Goal: Task Accomplishment & Management: Complete application form

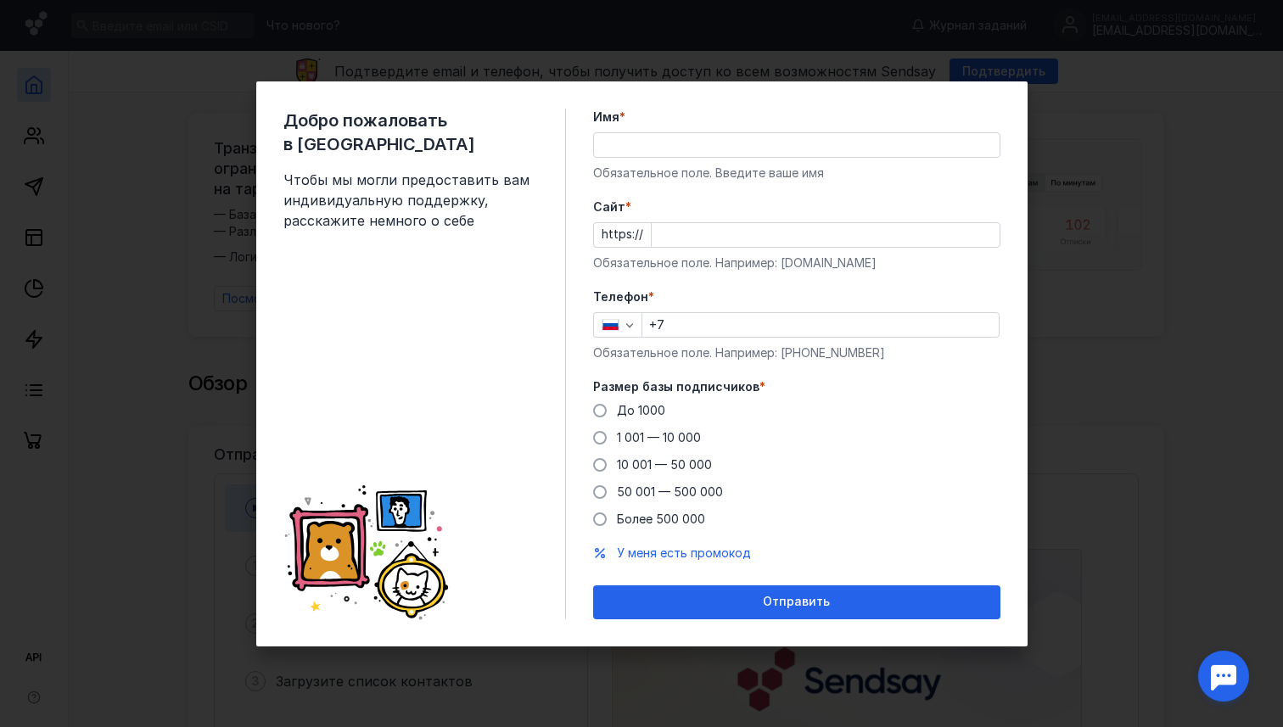
click at [677, 243] on input "Cайт *" at bounding box center [826, 235] width 348 height 24
paste input "[DOMAIN_NAME][URL]"
type input "[DOMAIN_NAME][URL]"
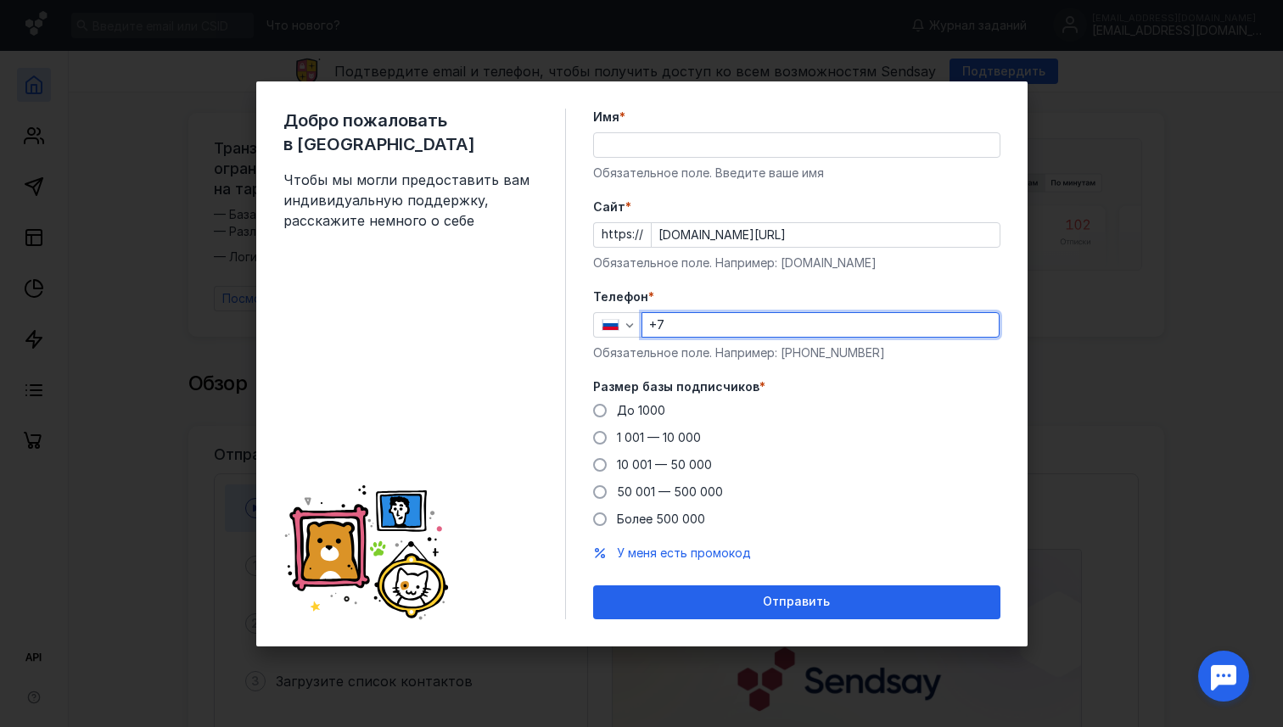
click at [697, 328] on input "+7" at bounding box center [820, 325] width 356 height 24
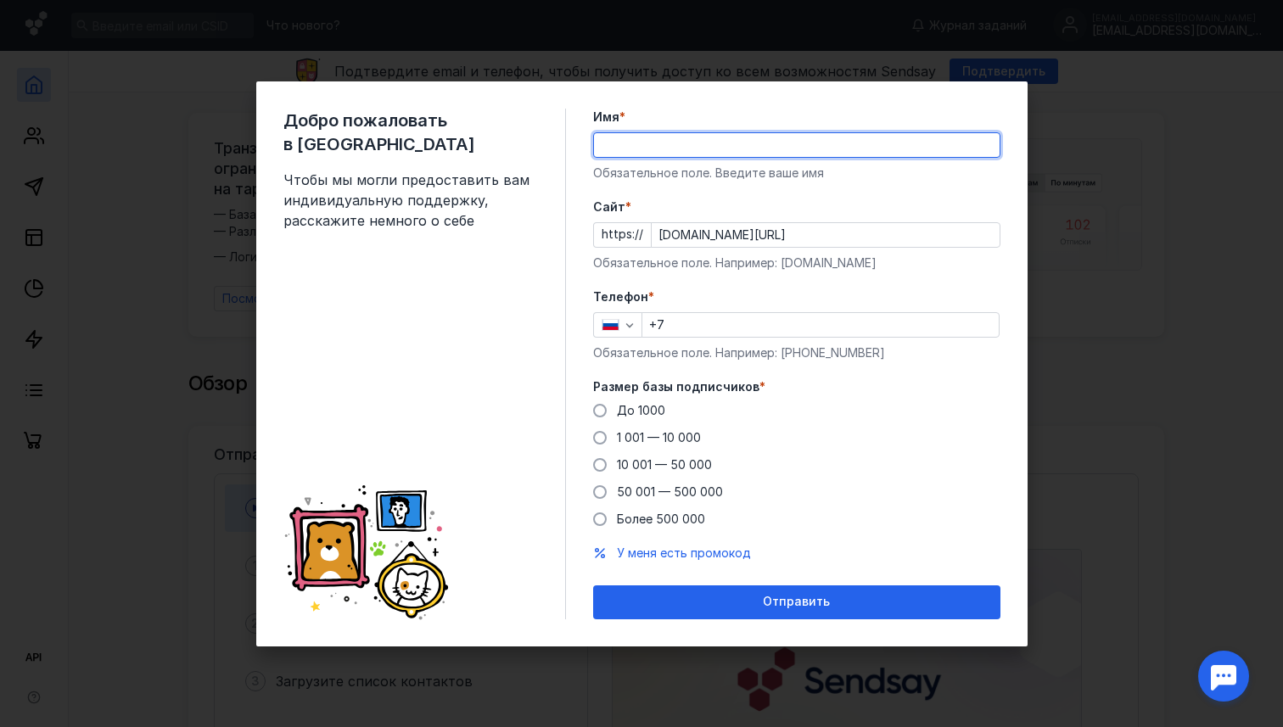
click at [625, 142] on input "Имя *" at bounding box center [797, 145] width 406 height 24
type input "F"
type input "[PERSON_NAME]"
click at [687, 335] on input "+7" at bounding box center [820, 325] width 356 height 24
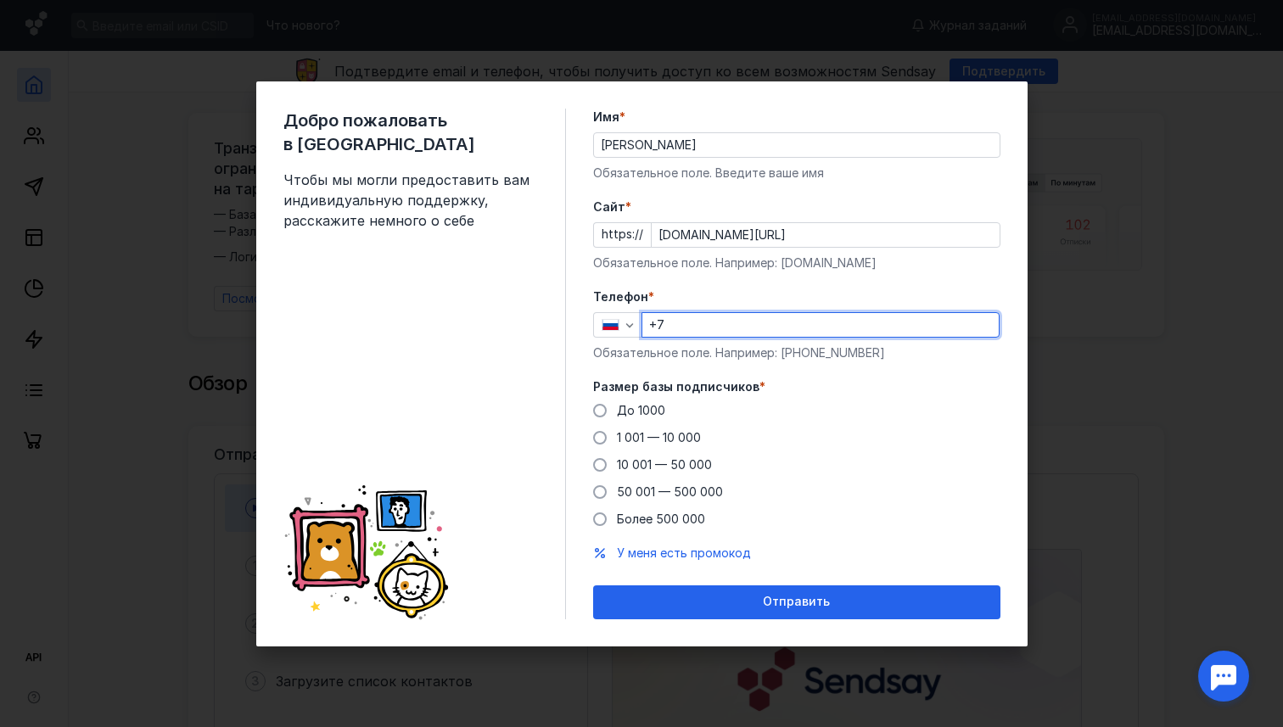
paste input "[PHONE_NUMBER]"
click at [664, 321] on input "[PHONE_NUMBER]" at bounding box center [820, 325] width 356 height 24
click at [699, 322] on input "+7" at bounding box center [820, 325] width 356 height 24
type input "[PHONE_NUMBER]"
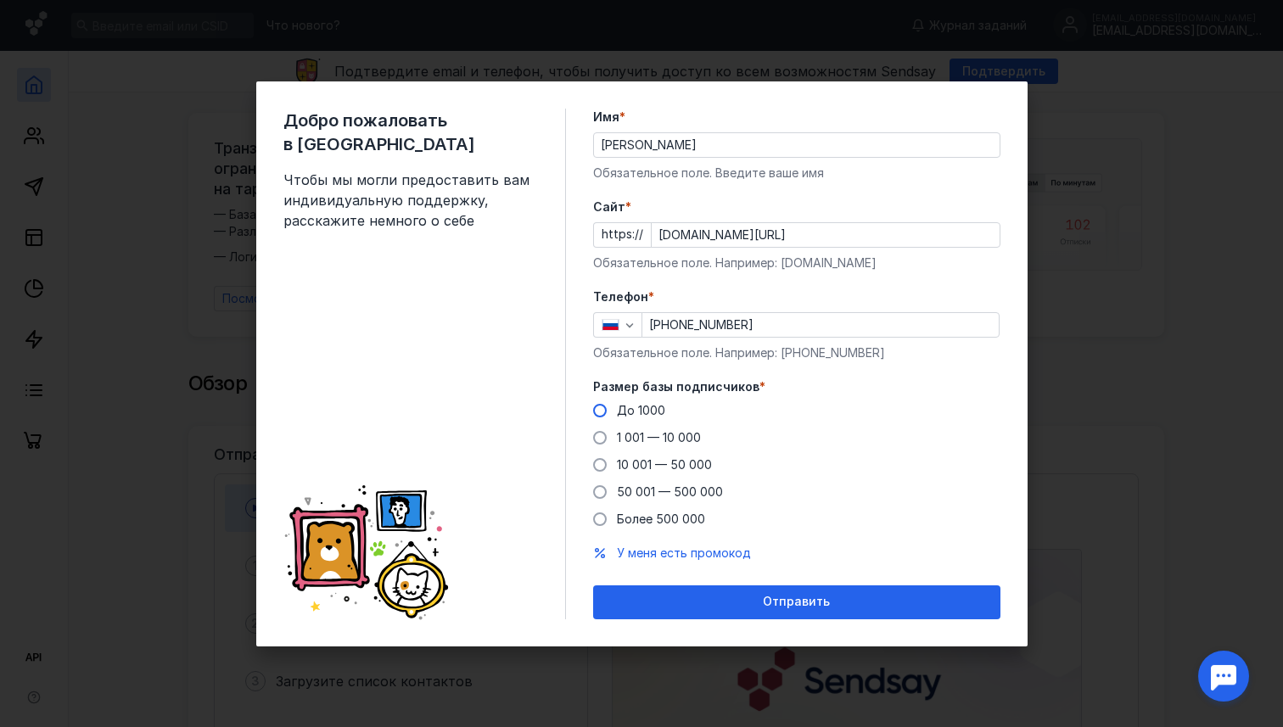
click at [597, 407] on span at bounding box center [600, 411] width 14 height 14
click at [0, 0] on input "До 1000" at bounding box center [0, 0] width 0 height 0
click at [762, 583] on form "Имя * [PERSON_NAME] поле. Введите ваше имя [PERSON_NAME] * https:// [DOMAIN_NAM…" at bounding box center [796, 364] width 407 height 511
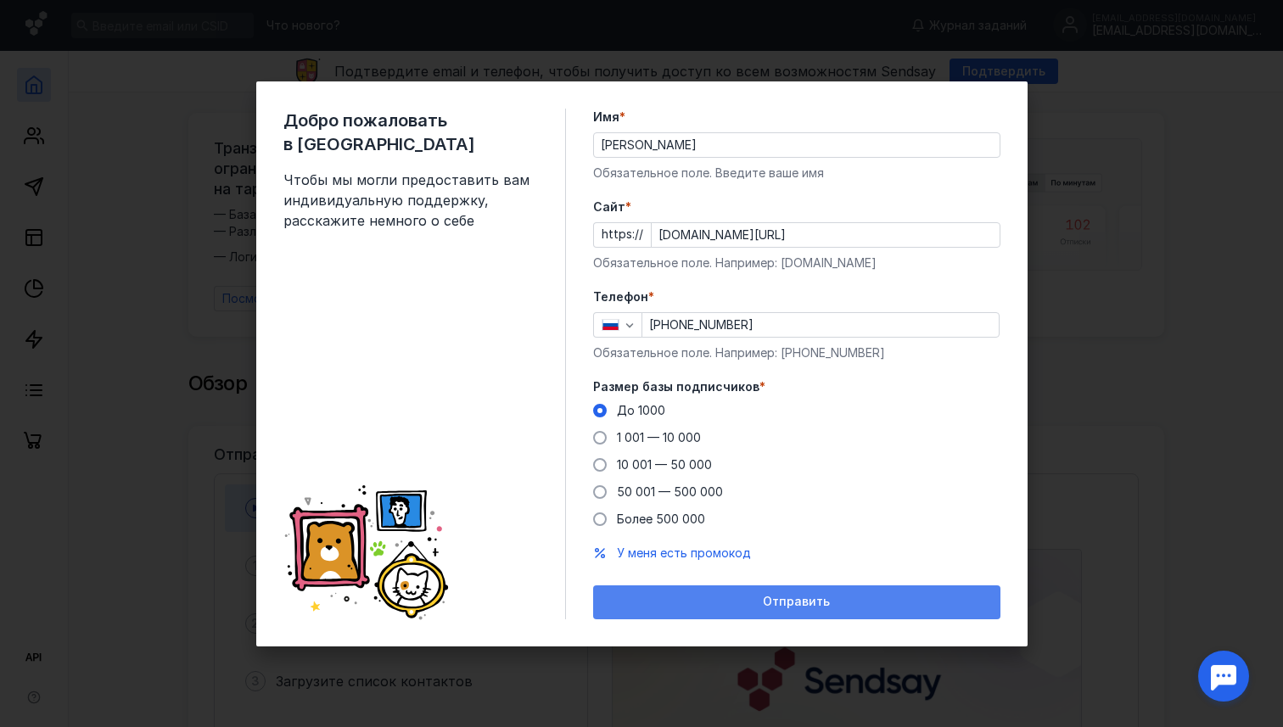
click at [763, 608] on div "Отправить" at bounding box center [797, 602] width 390 height 14
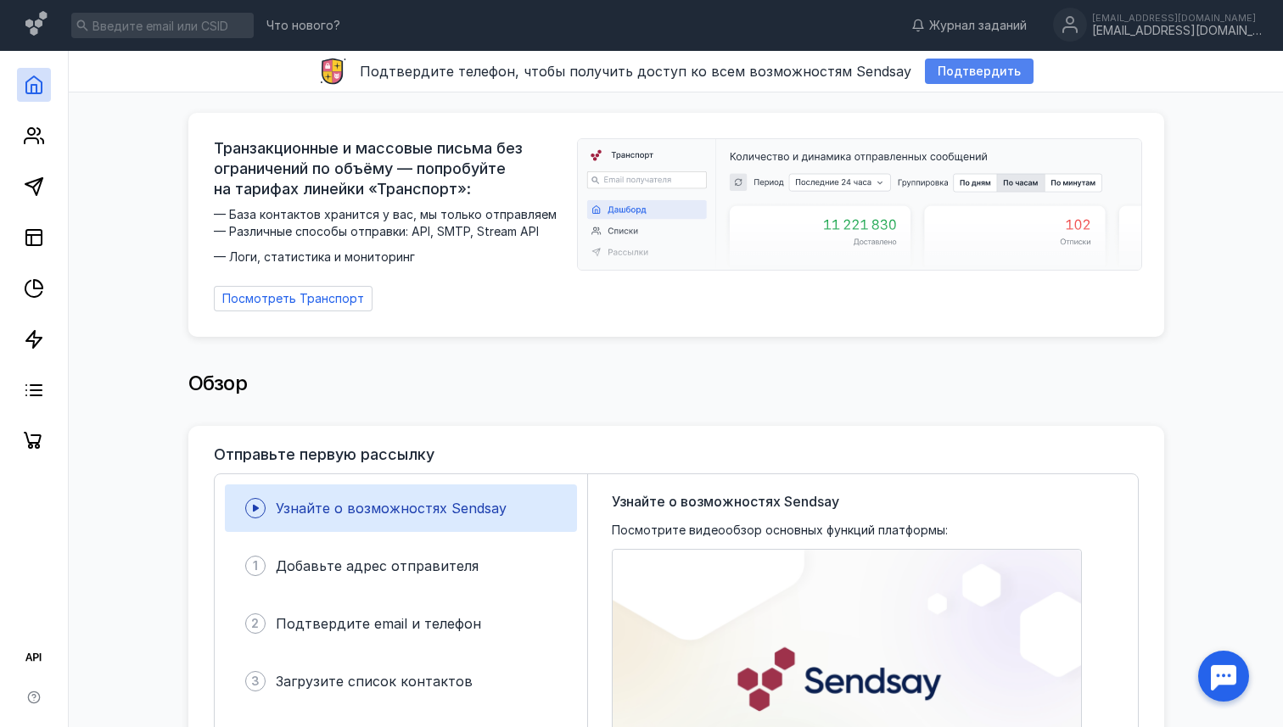
click at [964, 64] on span "Подтвердить" at bounding box center [979, 71] width 83 height 14
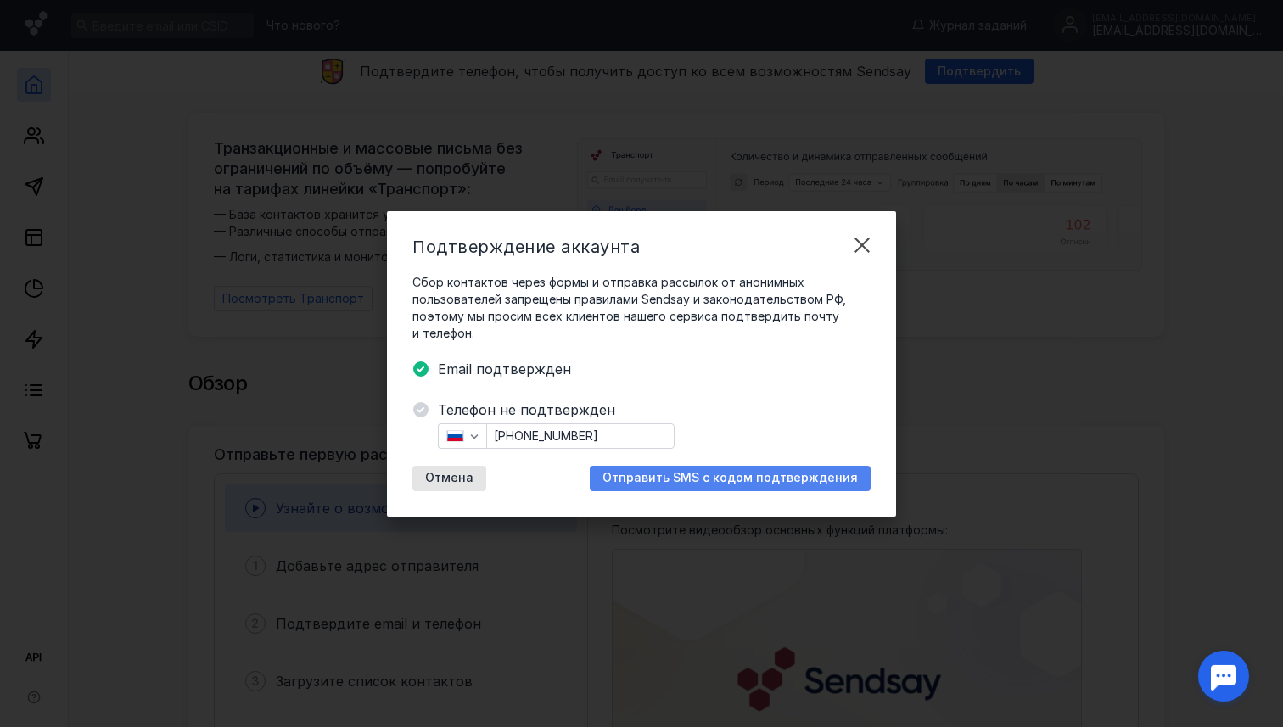
click at [723, 479] on span "Отправить SMS с кодом подтверждения" at bounding box center [730, 478] width 255 height 14
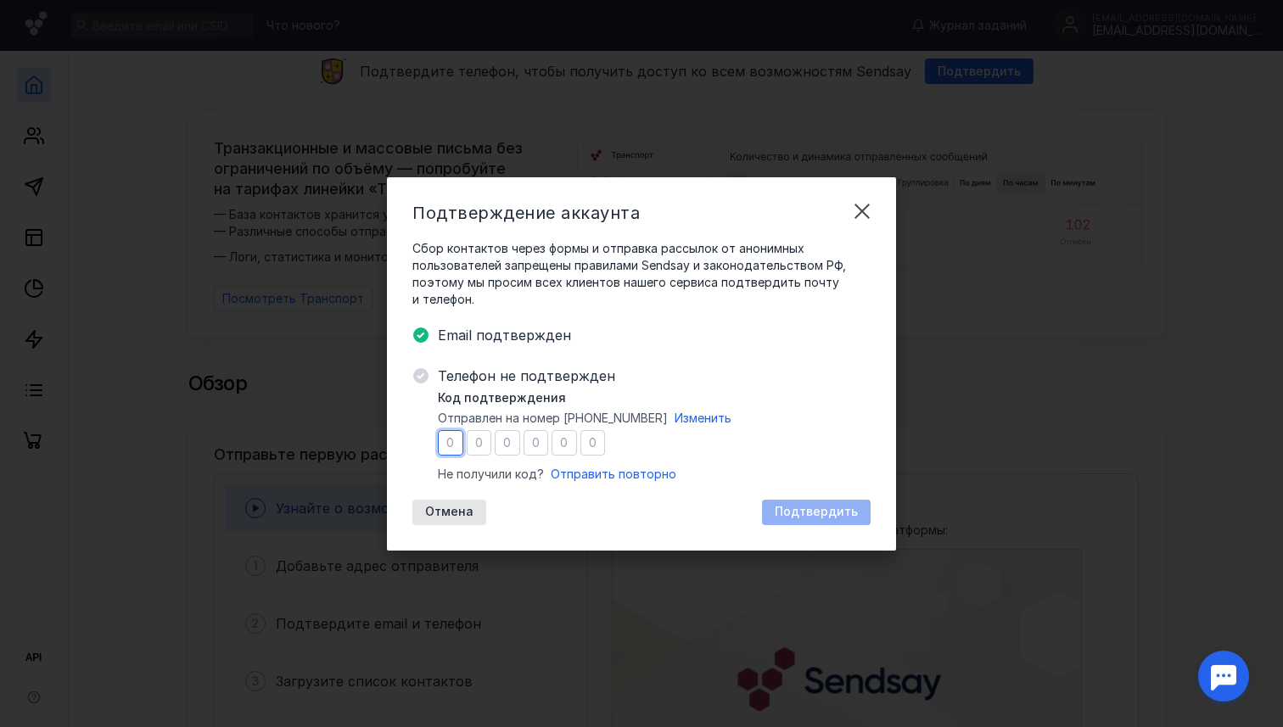
click at [455, 445] on input "number" at bounding box center [450, 442] width 25 height 25
type input "9"
type input "1"
type input "3"
type input "9"
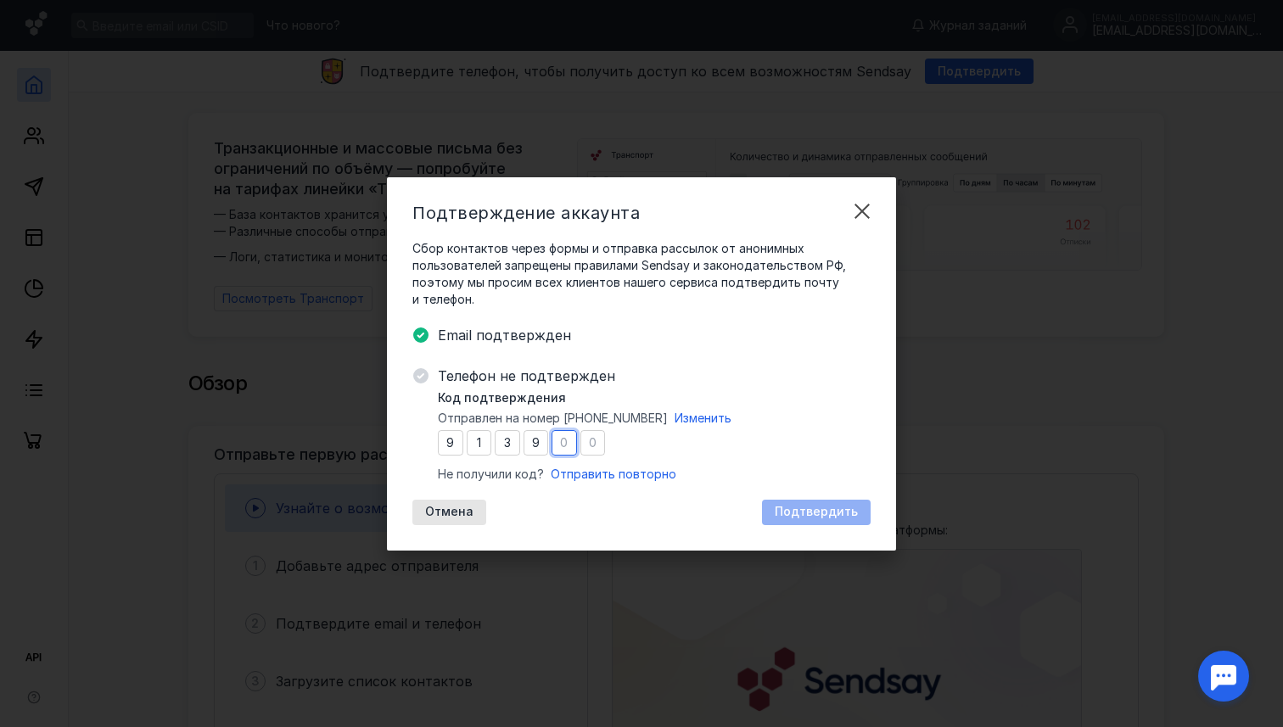
type input "2"
type input "8"
click at [816, 506] on span "Подтвердить" at bounding box center [816, 512] width 83 height 14
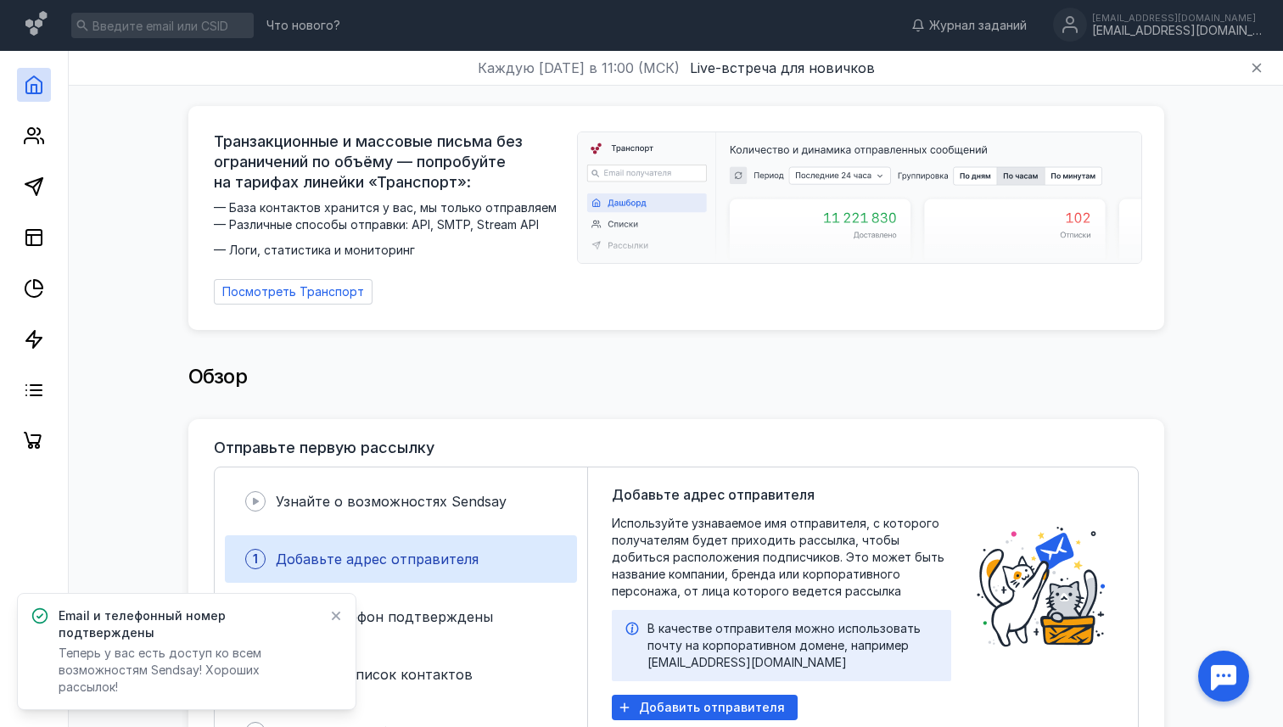
click at [334, 621] on icon at bounding box center [336, 616] width 9 height 9
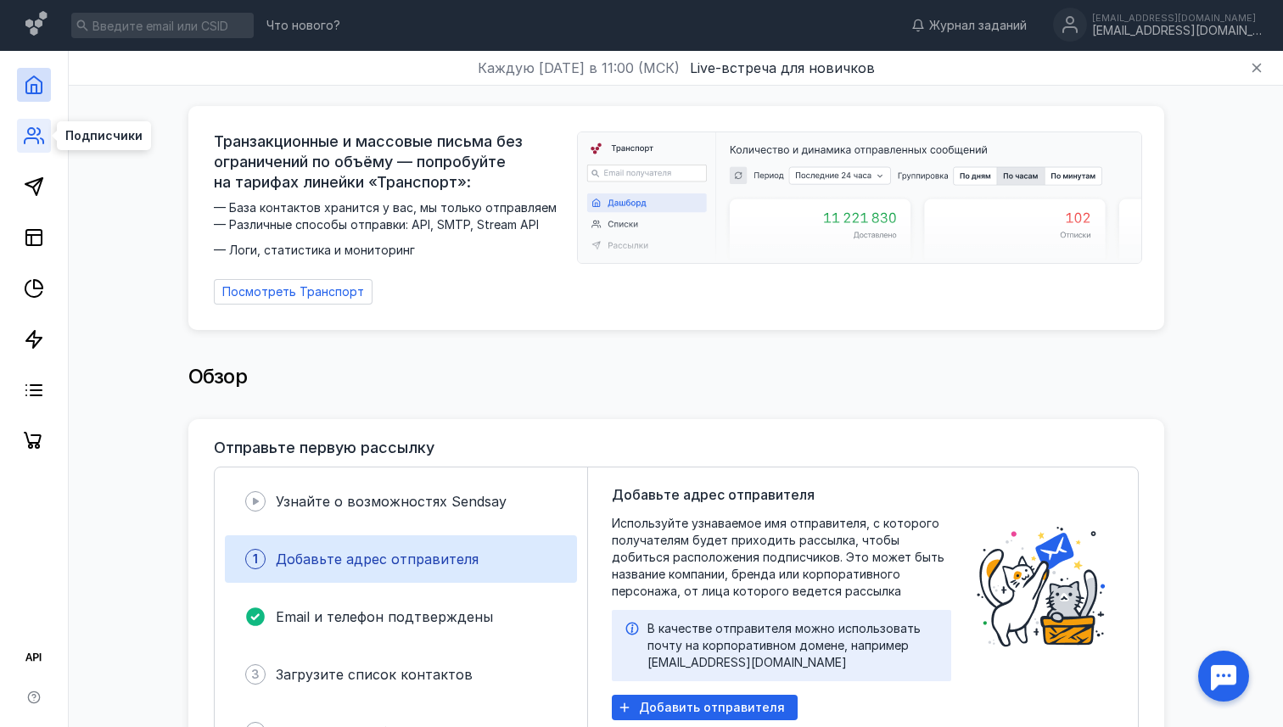
click at [27, 138] on icon at bounding box center [32, 140] width 14 height 5
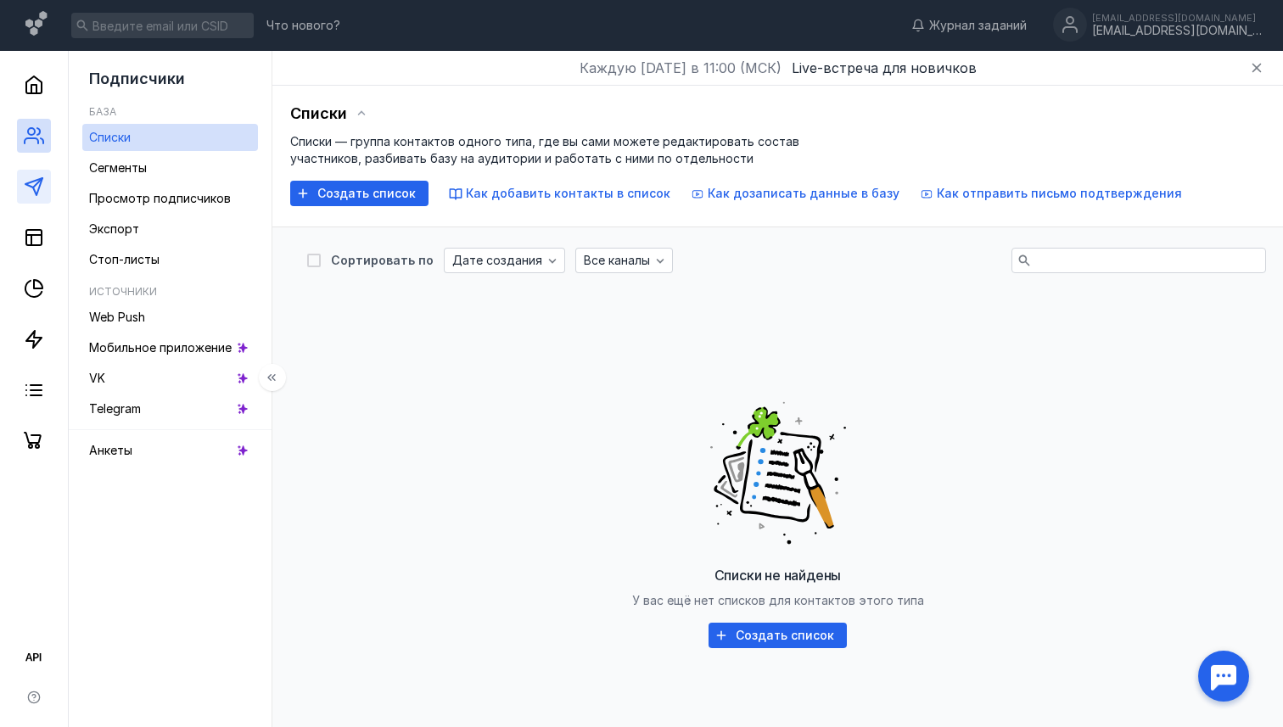
click at [25, 188] on icon at bounding box center [34, 187] width 20 height 20
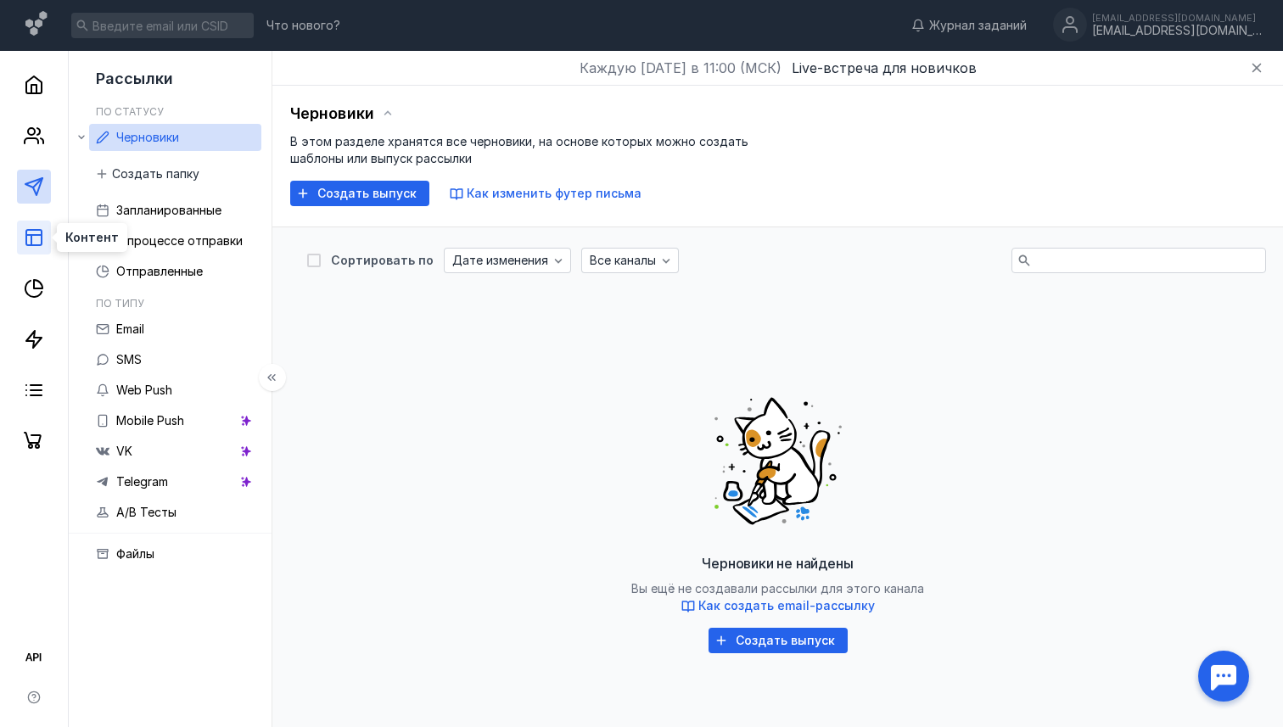
click at [38, 238] on icon at bounding box center [34, 237] width 20 height 20
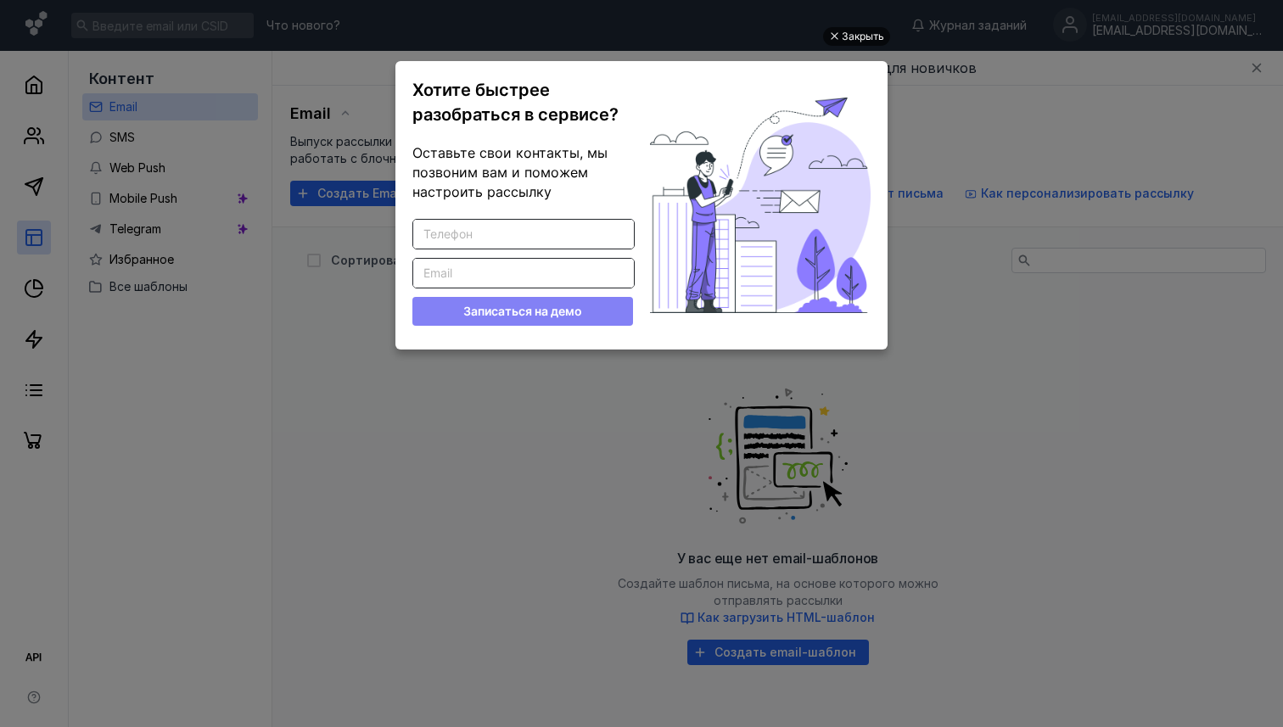
click at [860, 32] on div "Закрыть" at bounding box center [863, 36] width 42 height 19
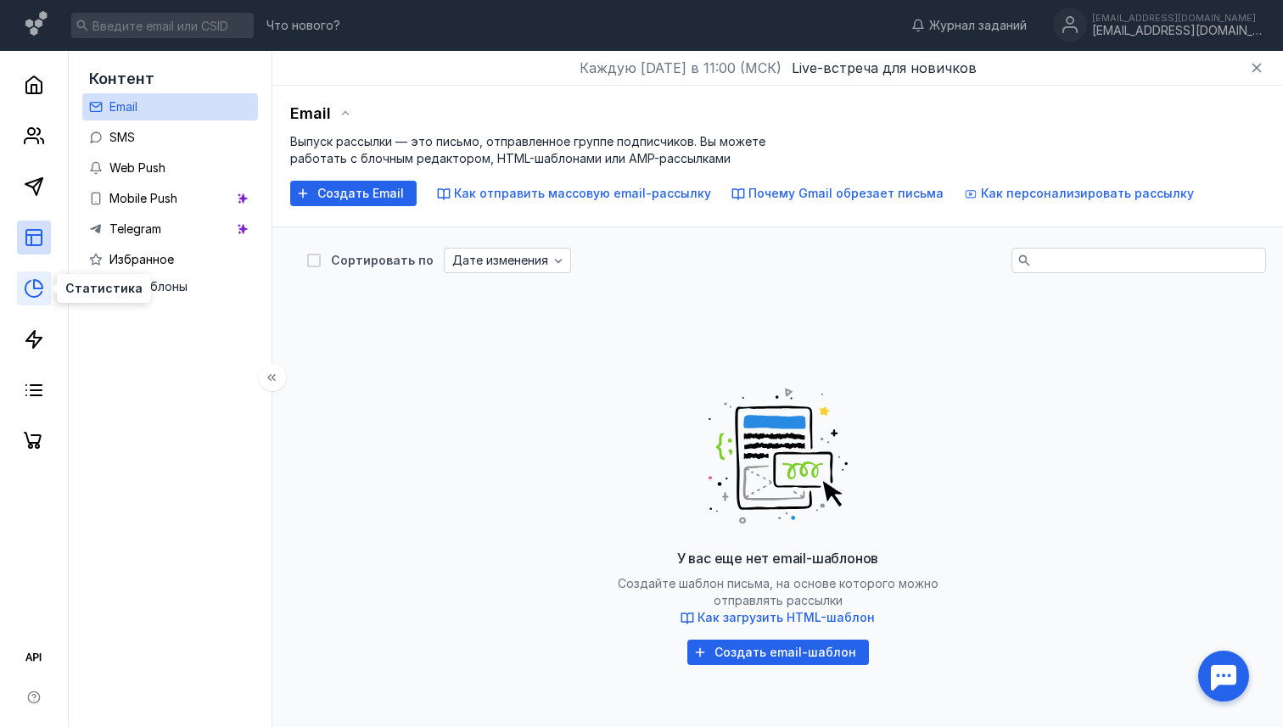
click at [37, 294] on icon at bounding box center [34, 288] width 20 height 20
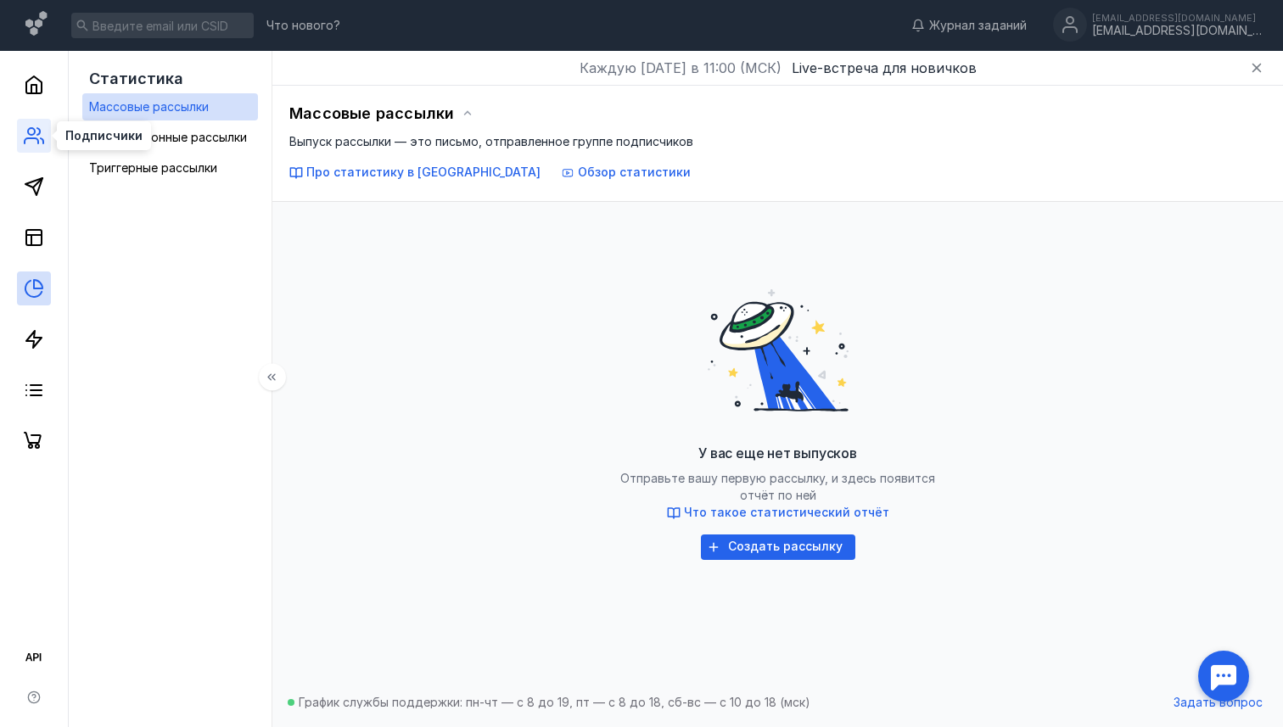
click at [34, 135] on icon at bounding box center [34, 136] width 20 height 20
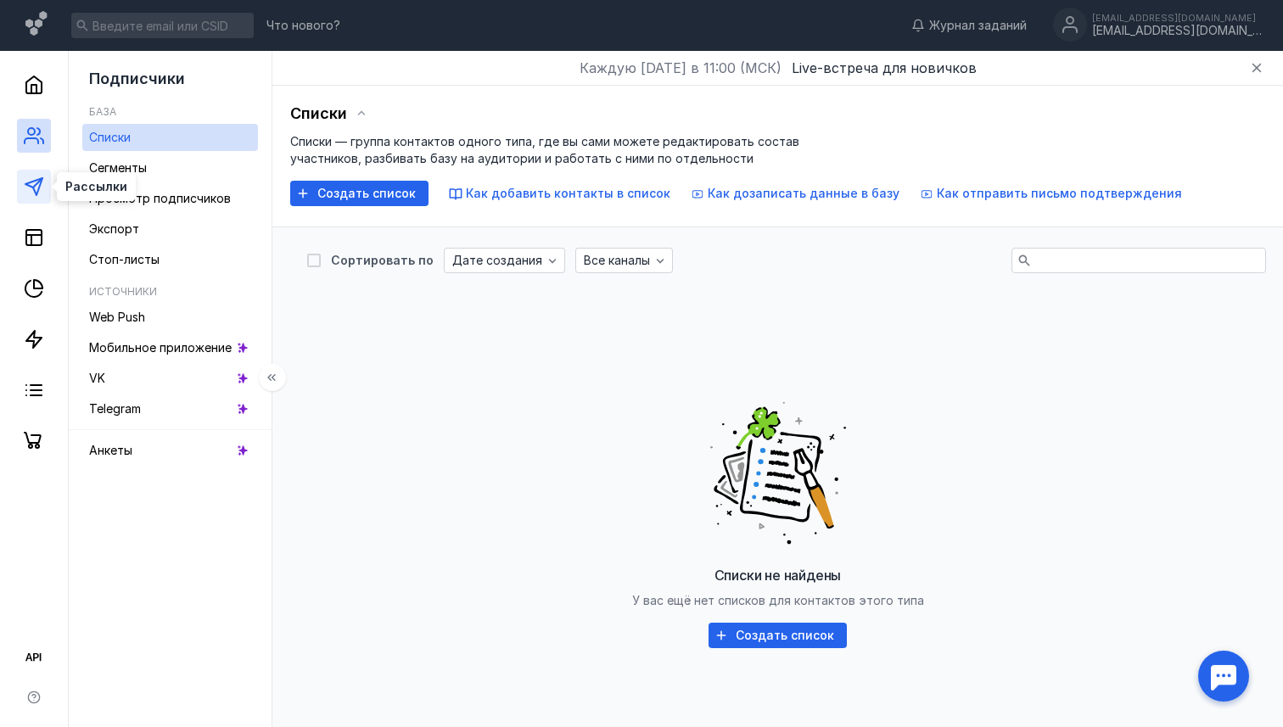
click at [34, 190] on polygon at bounding box center [33, 186] width 17 height 17
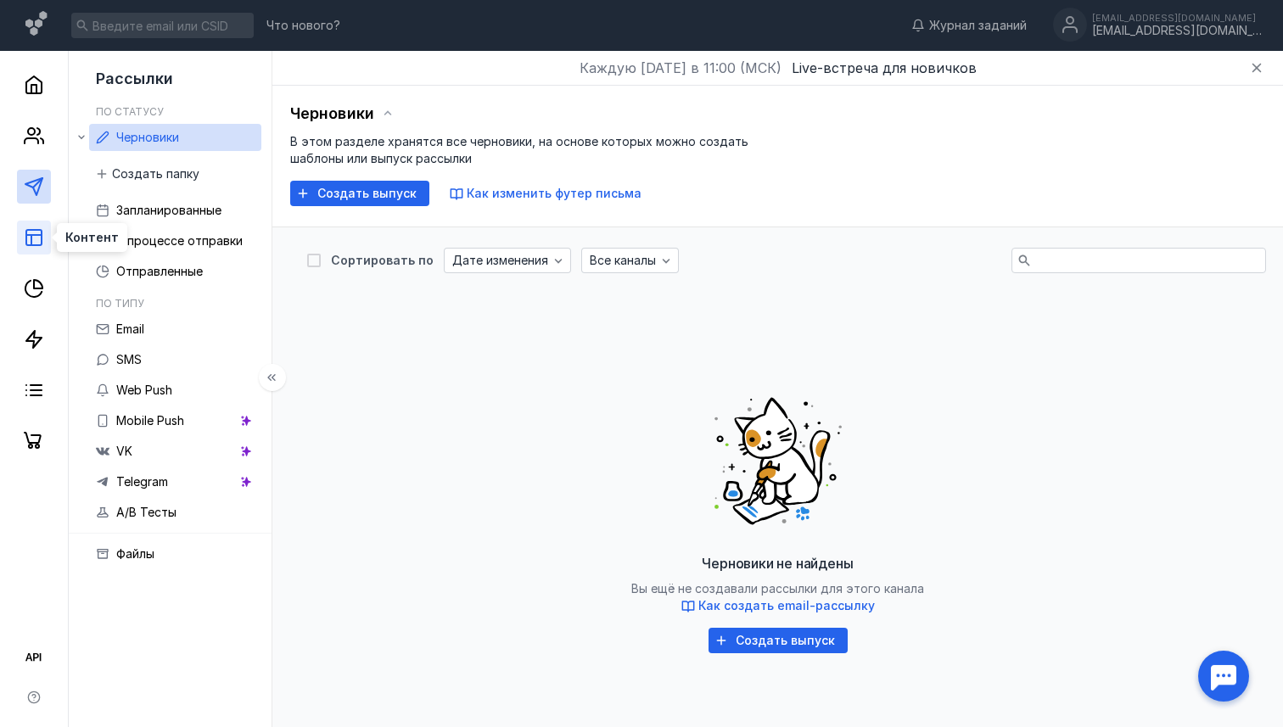
click at [31, 243] on line at bounding box center [31, 240] width 0 height 10
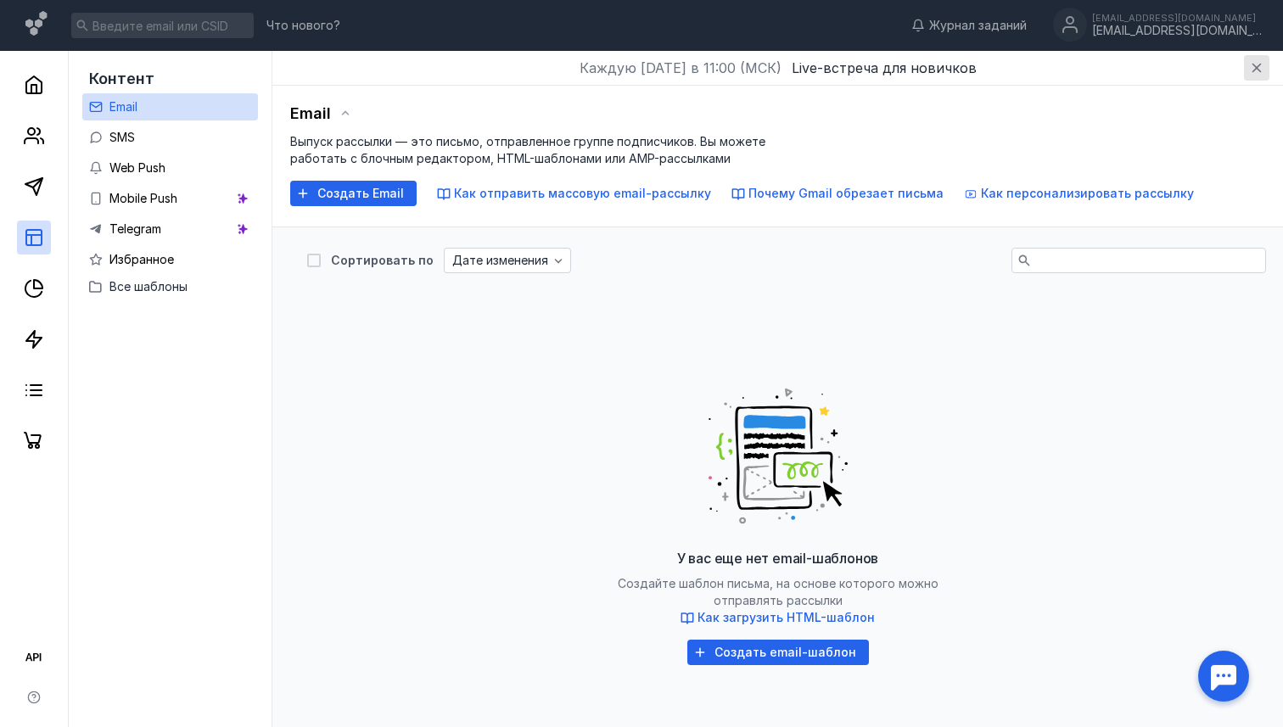
click at [1260, 69] on icon "button" at bounding box center [1257, 68] width 14 height 14
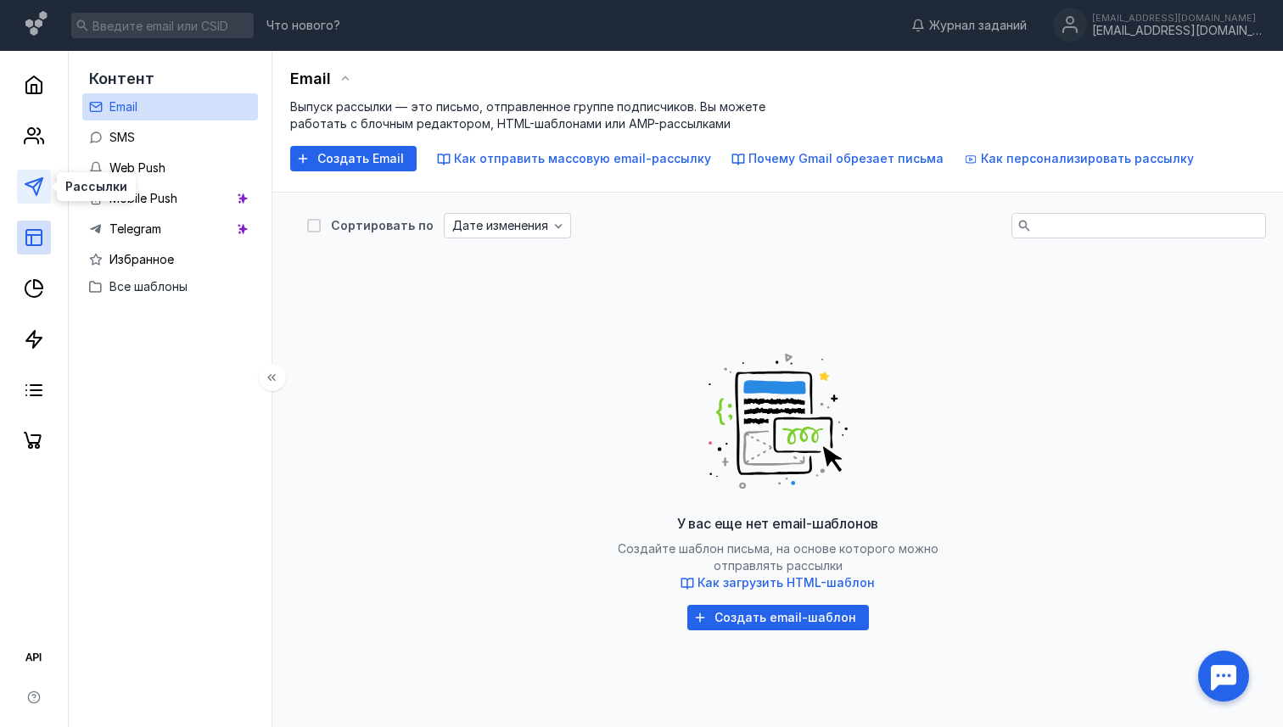
click at [38, 193] on icon at bounding box center [34, 187] width 20 height 20
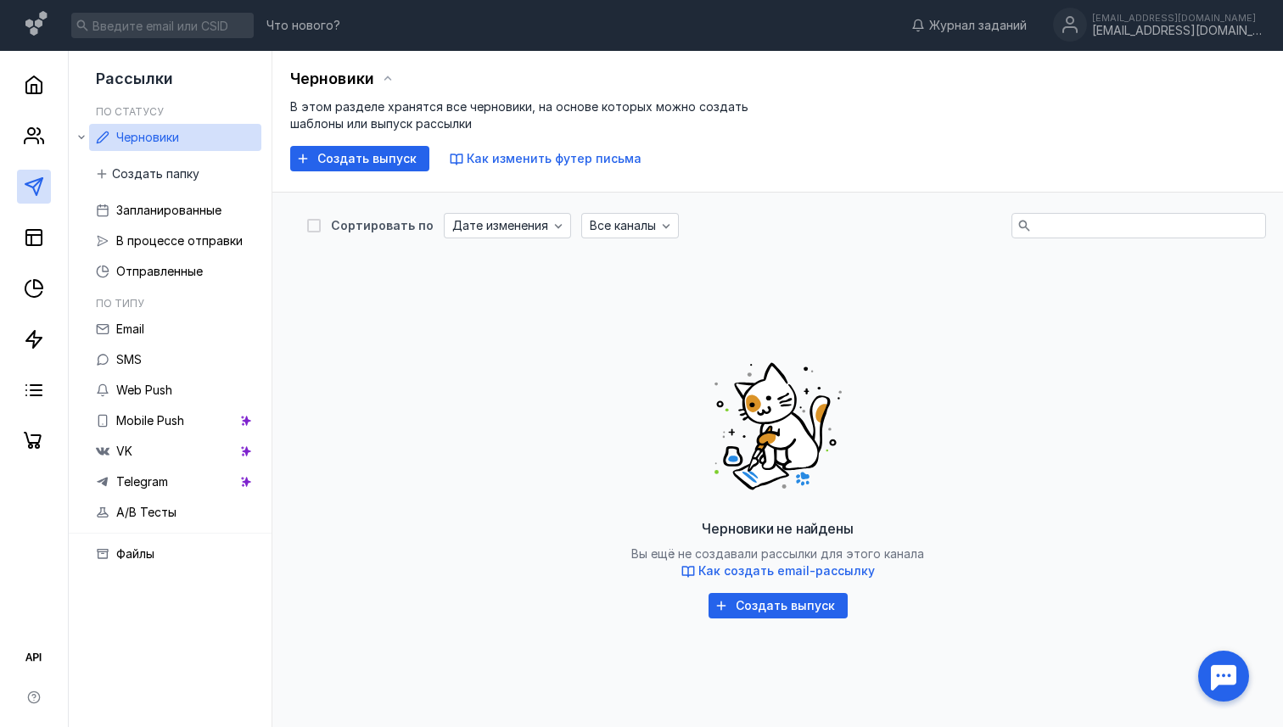
click at [1217, 669] on div at bounding box center [1223, 676] width 53 height 53
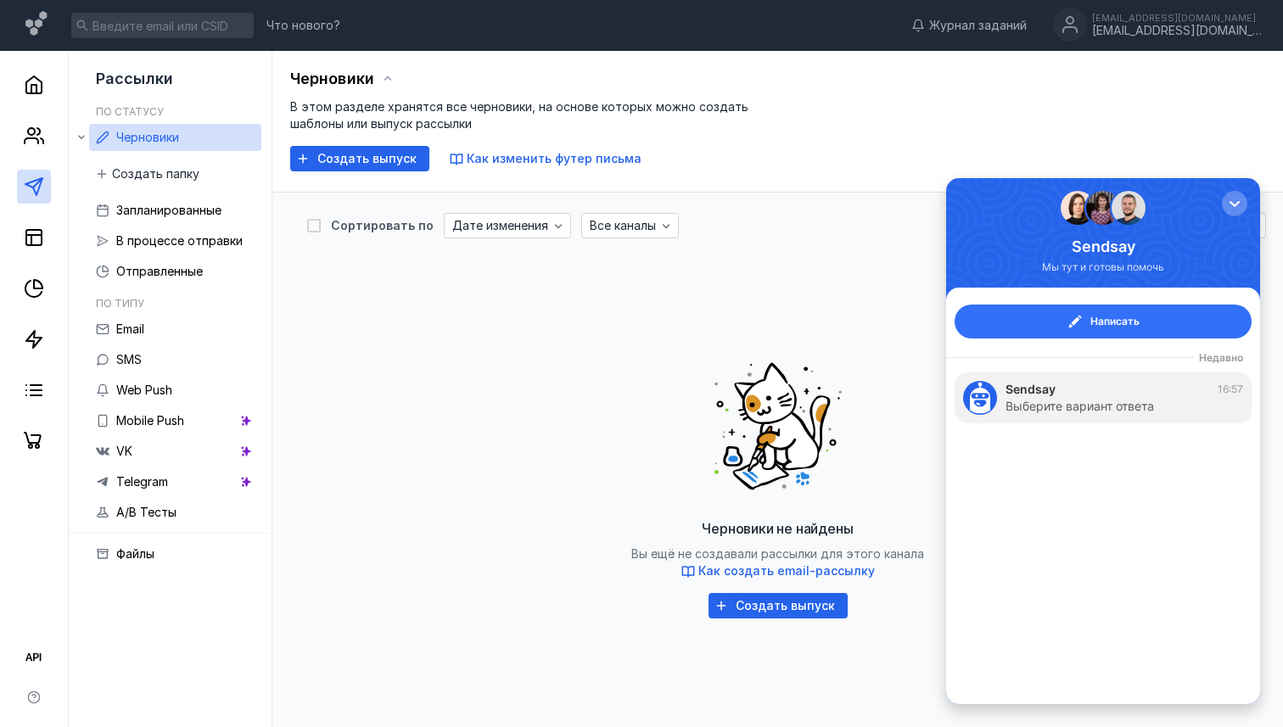
click at [1091, 322] on span "Написать" at bounding box center [1115, 321] width 49 height 17
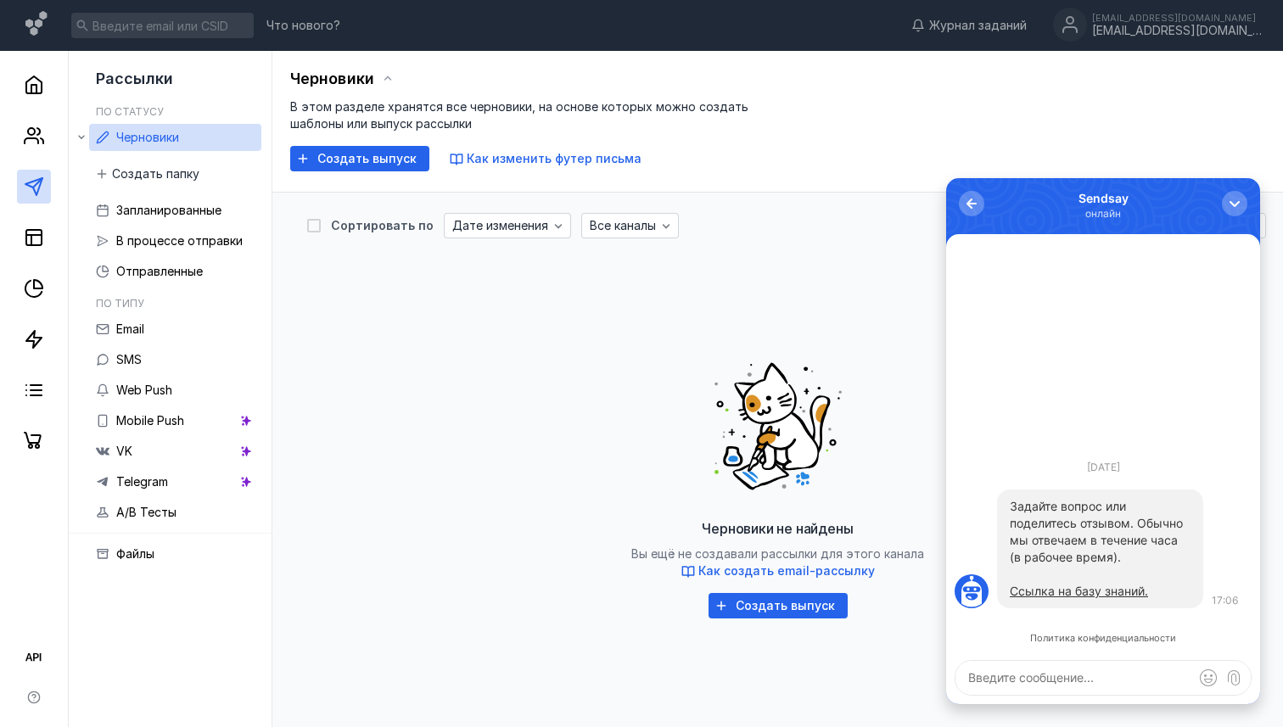
click at [995, 680] on textarea at bounding box center [1103, 678] width 295 height 34
type textarea "P"
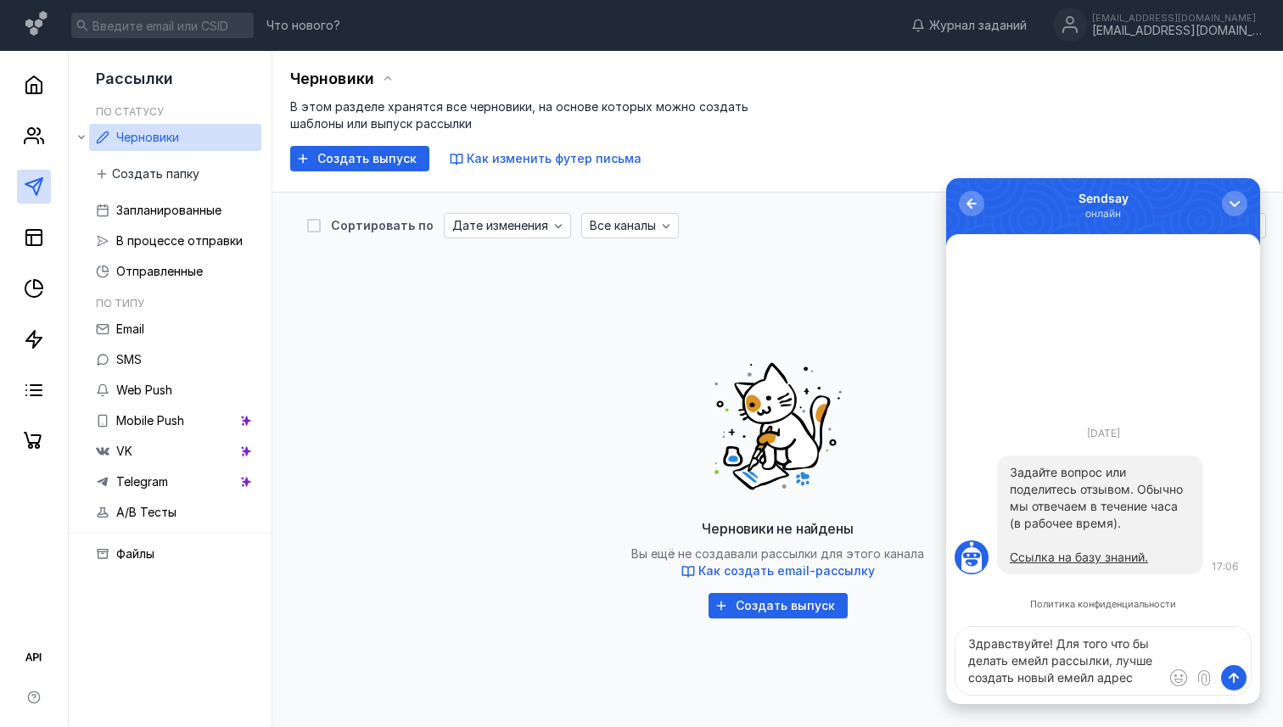
type textarea "Здравствуйте! Для того что бы делать емейл рассылки, лучше создать новый емейл …"
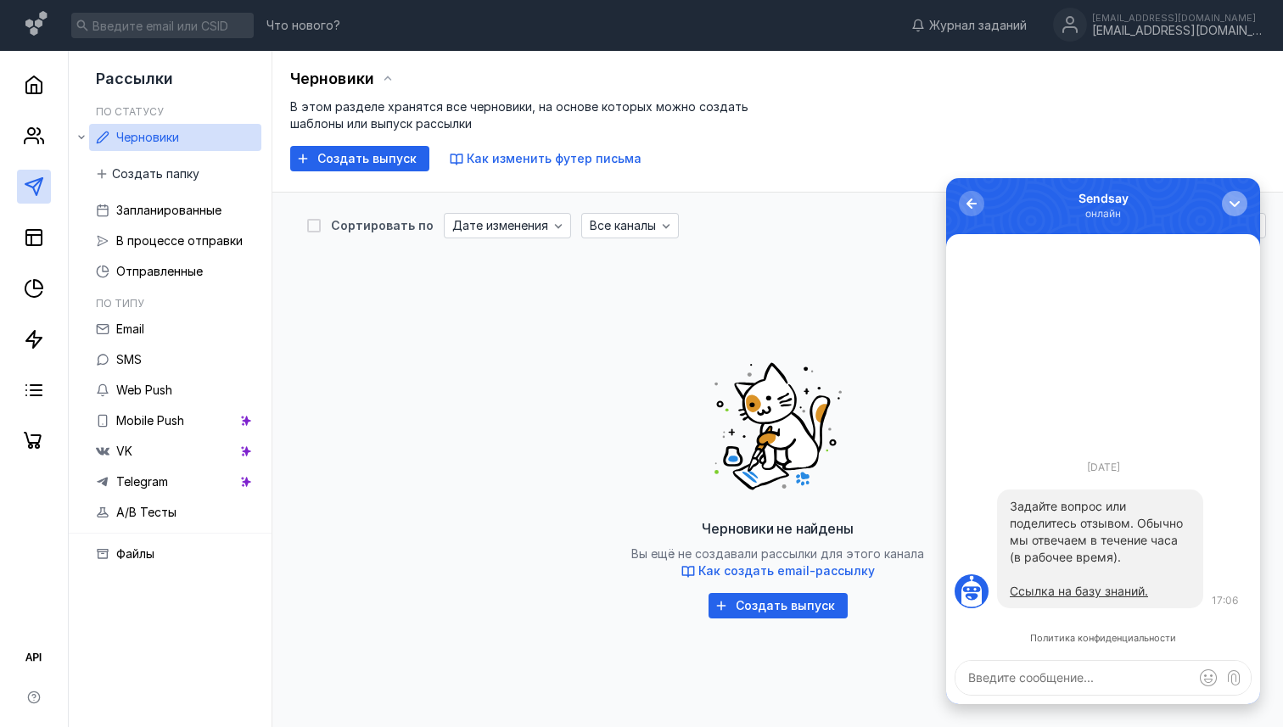
click at [1242, 209] on div "button" at bounding box center [1234, 203] width 17 height 17
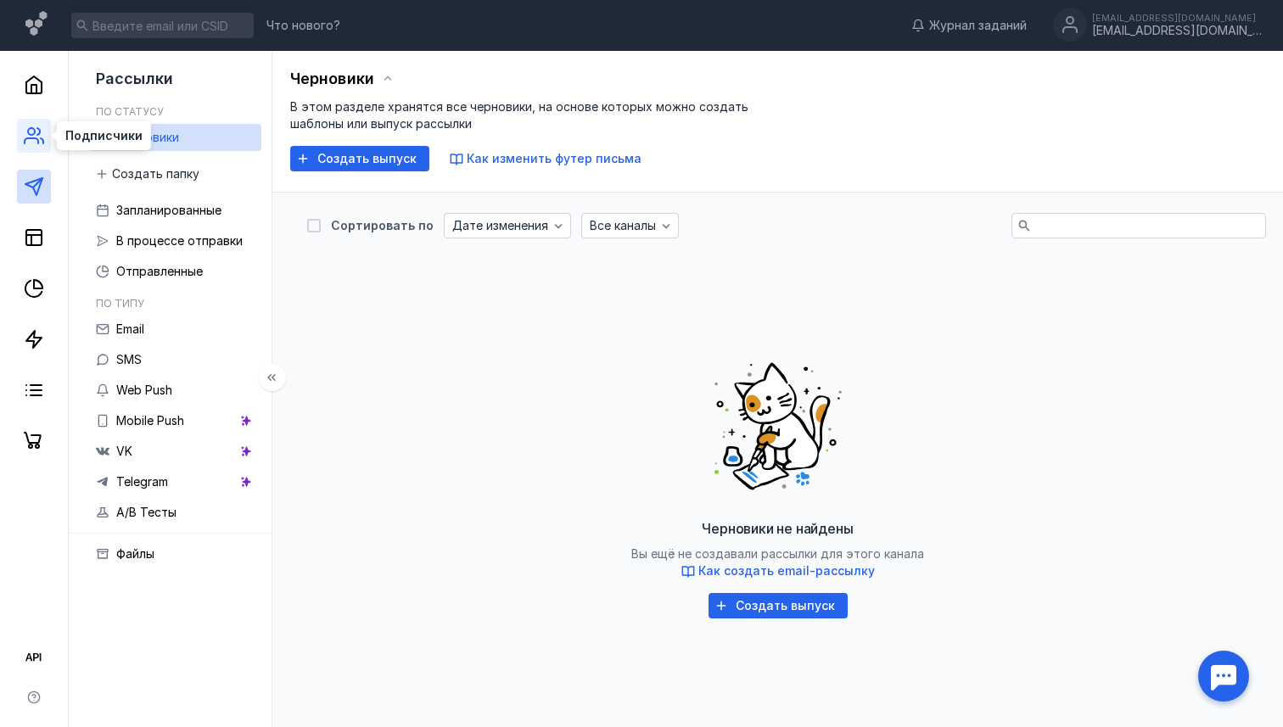
click at [33, 135] on circle at bounding box center [31, 131] width 7 height 7
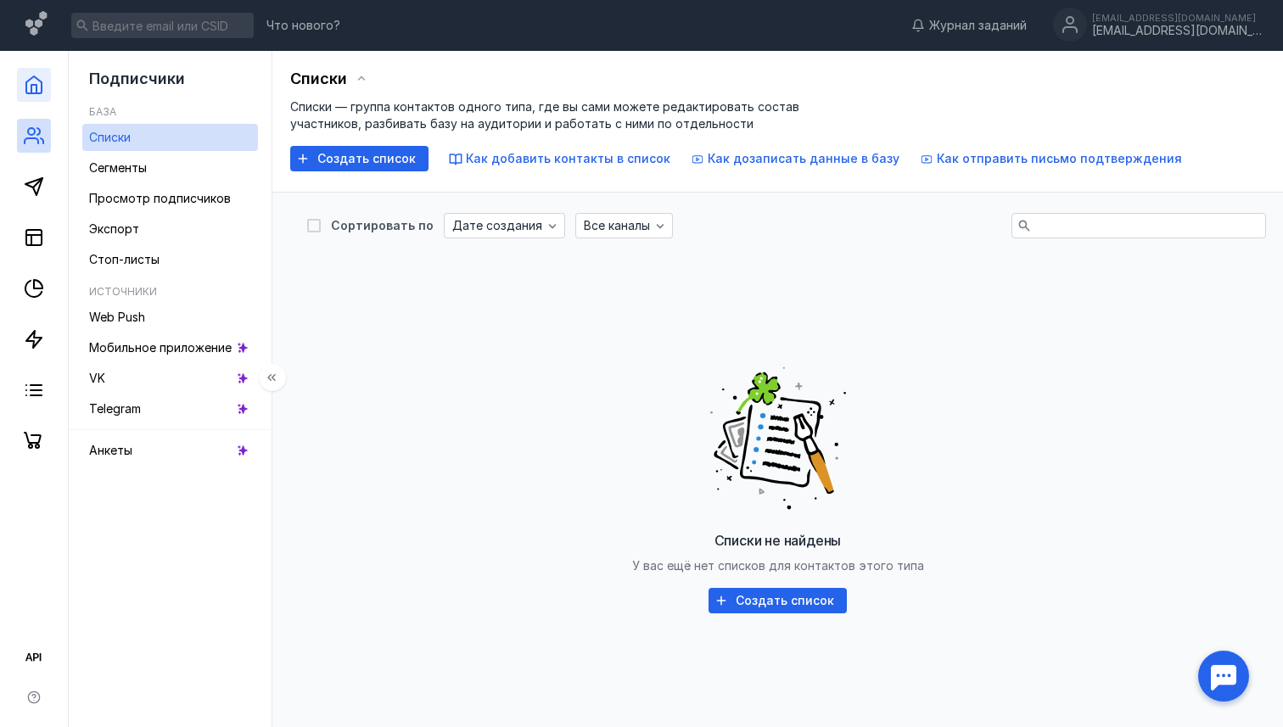
click at [37, 78] on icon at bounding box center [34, 85] width 20 height 20
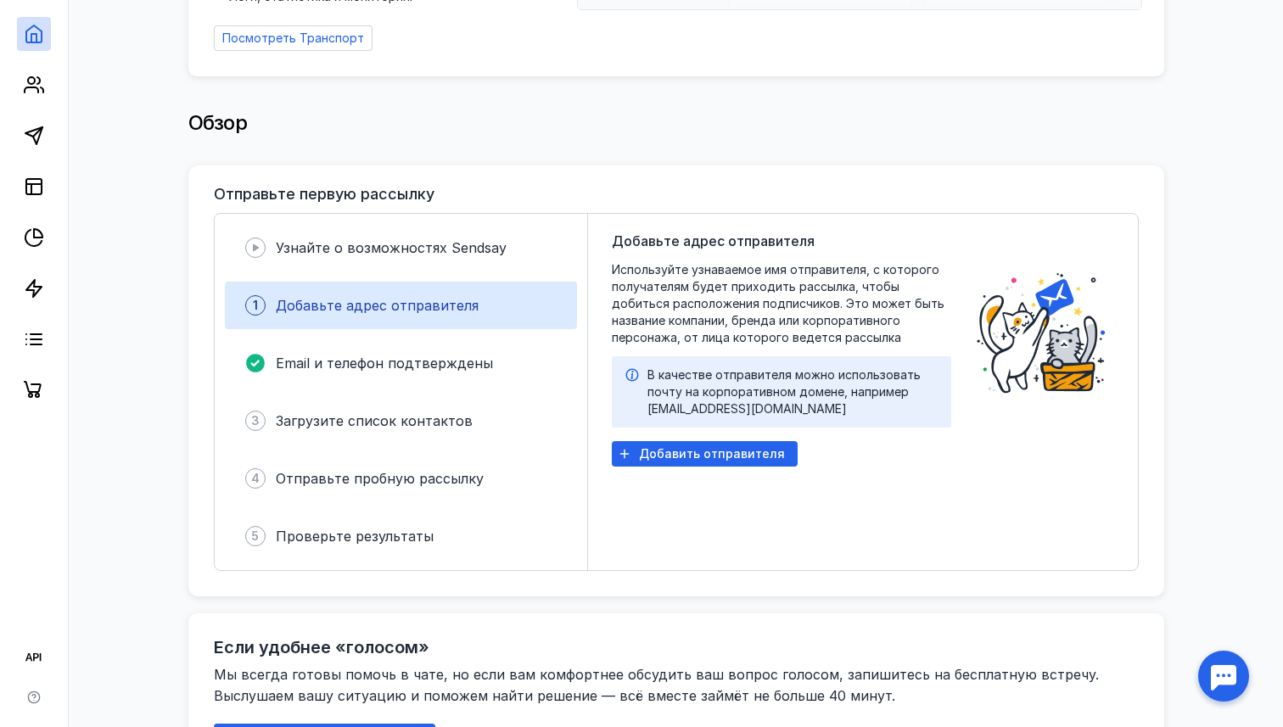
scroll to position [220, 0]
click at [715, 446] on span "Добавить отправителя" at bounding box center [712, 453] width 146 height 14
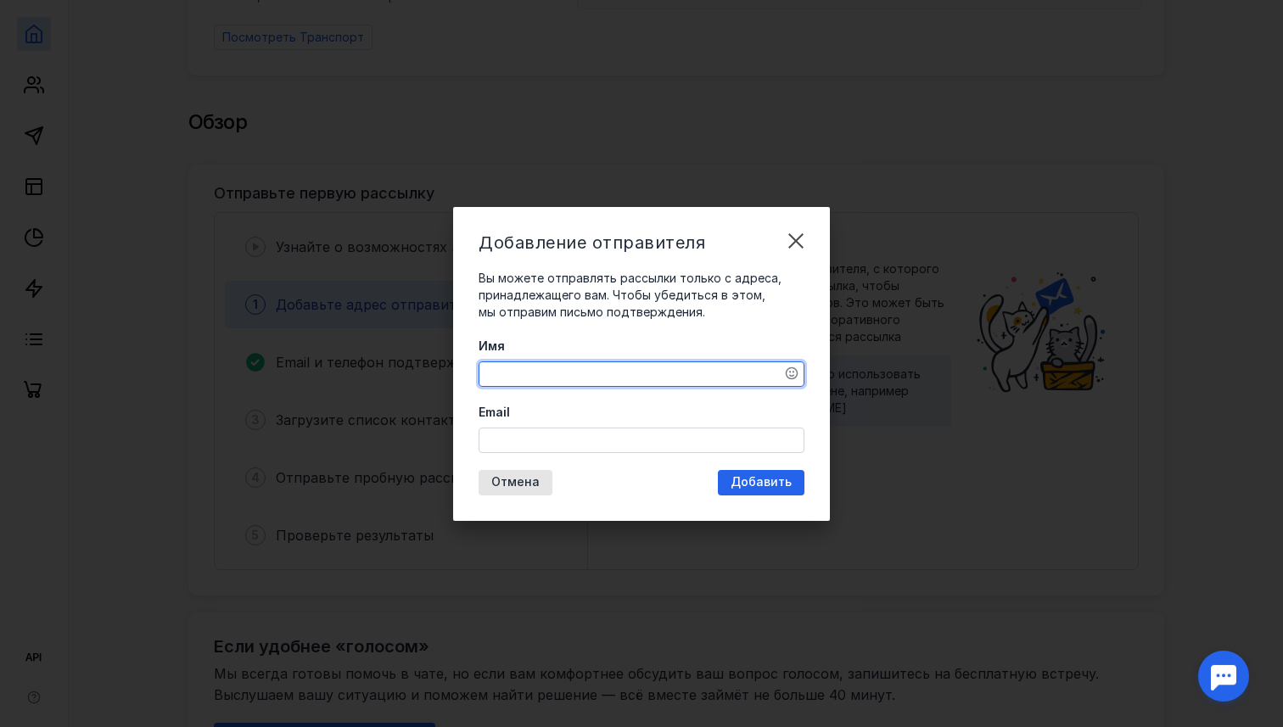
click at [530, 366] on textarea "Имя" at bounding box center [641, 374] width 324 height 24
type textarea "[PERSON_NAME] "Термосистемы""
click at [522, 434] on input "Email" at bounding box center [641, 441] width 324 height 24
